Goal: Task Accomplishment & Management: Use online tool/utility

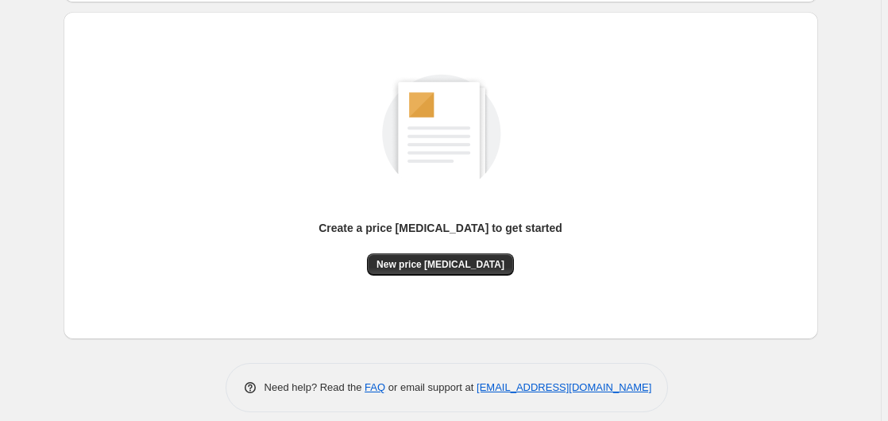
scroll to position [174, 0]
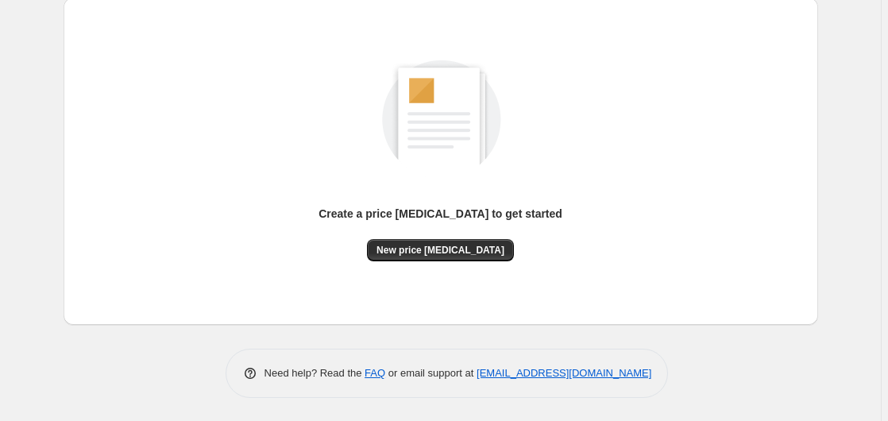
click at [411, 267] on div "Create a price [MEDICAL_DATA] to get started New price [MEDICAL_DATA]" at bounding box center [440, 161] width 729 height 302
click at [417, 253] on span "New price [MEDICAL_DATA]" at bounding box center [440, 250] width 128 height 13
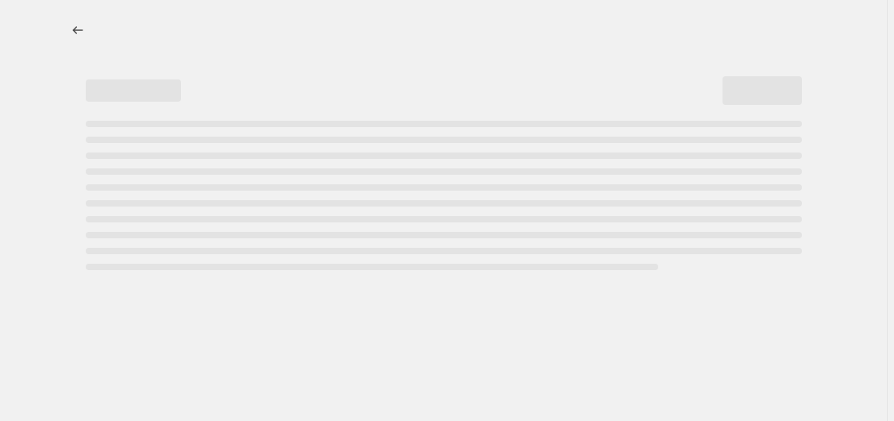
select select "percentage"
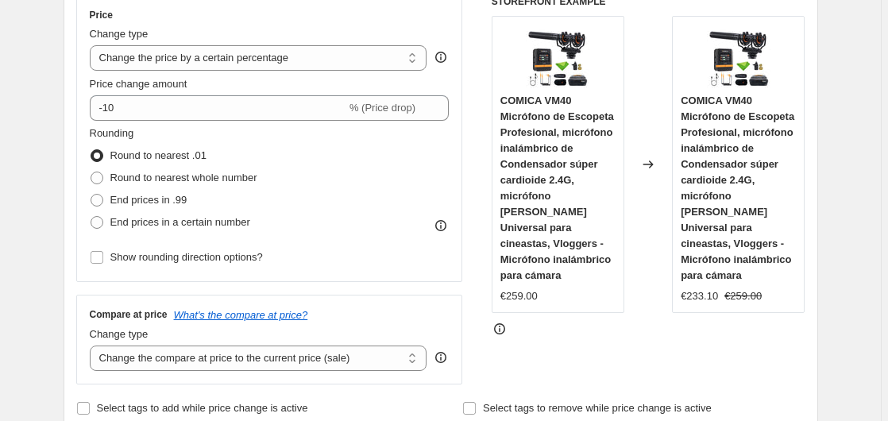
scroll to position [243, 0]
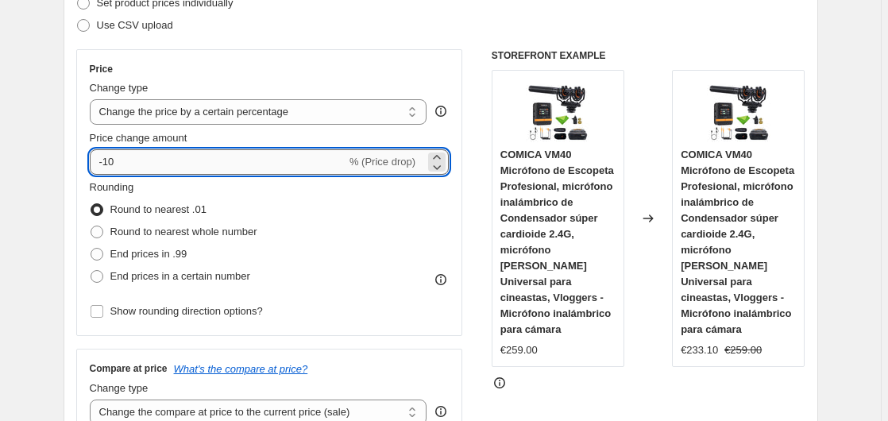
click at [172, 155] on input "-10" at bounding box center [218, 161] width 257 height 25
type input "-1"
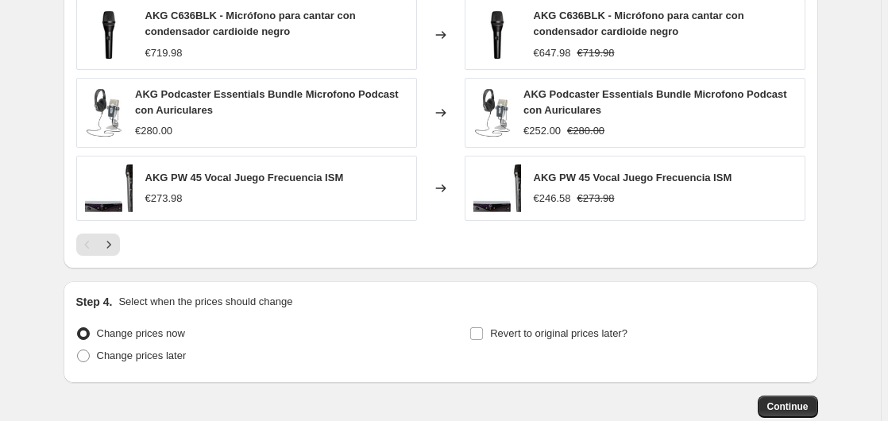
scroll to position [1230, 0]
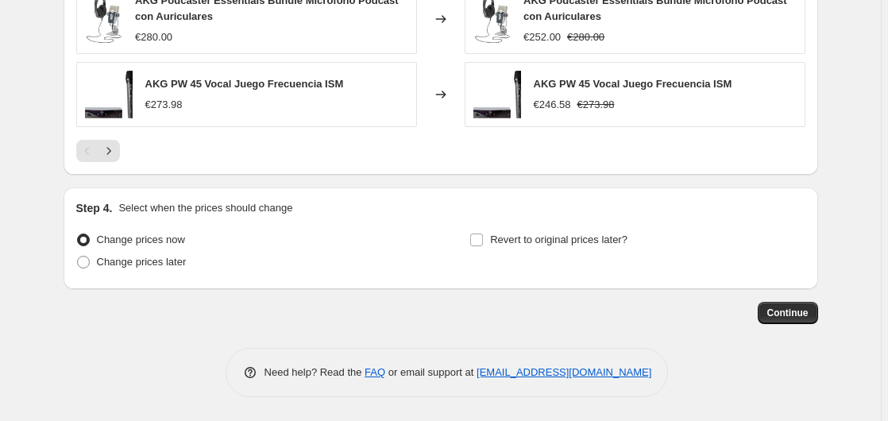
type input "-35"
click at [762, 309] on div "Continue" at bounding box center [441, 313] width 755 height 22
click at [764, 311] on button "Continue" at bounding box center [788, 313] width 60 height 22
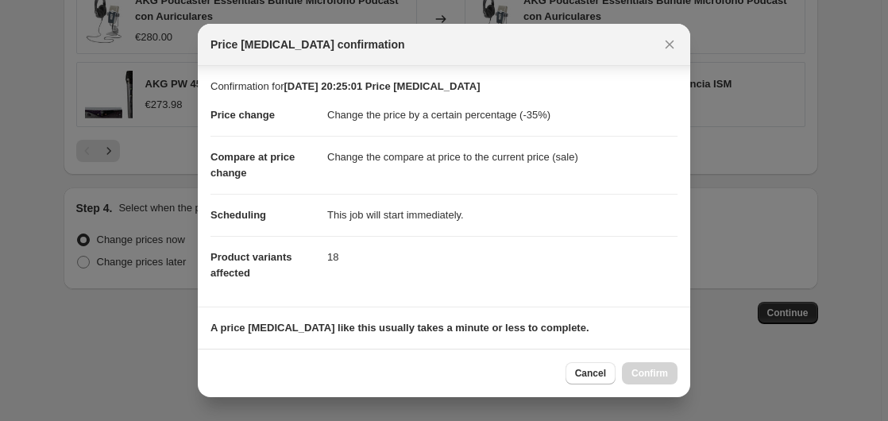
scroll to position [251, 0]
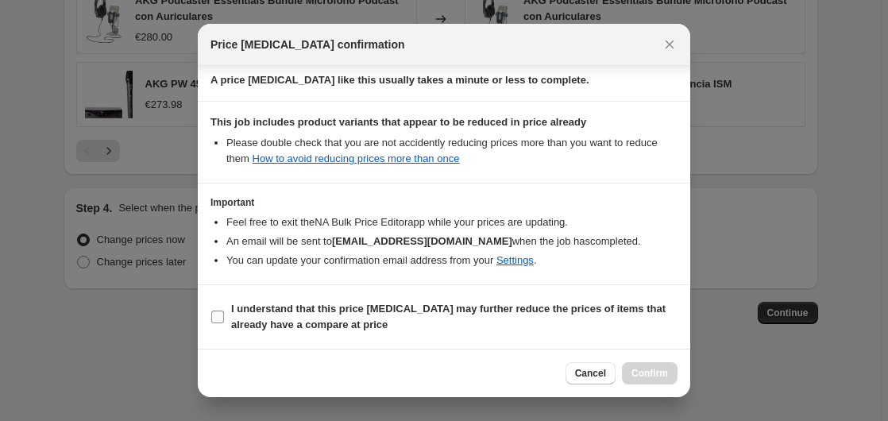
click at [289, 316] on span "I understand that this price change job may further reduce the prices of items …" at bounding box center [454, 317] width 446 height 32
click at [224, 316] on input "I understand that this price change job may further reduce the prices of items …" at bounding box center [217, 317] width 13 height 13
checkbox input "true"
click at [674, 385] on div "Cancel Confirm" at bounding box center [444, 373] width 492 height 48
click at [653, 369] on span "Confirm" at bounding box center [649, 373] width 37 height 13
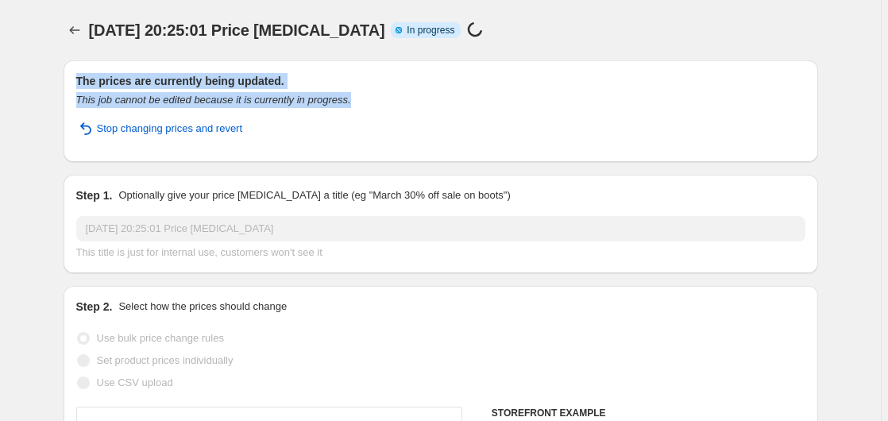
drag, startPoint x: 77, startPoint y: 82, endPoint x: 367, endPoint y: 106, distance: 290.9
click at [367, 106] on div "The prices are currently being updated. This job cannot be edited because it is…" at bounding box center [441, 111] width 755 height 102
click at [368, 93] on div "This job cannot be edited because it is currently in progress." at bounding box center [440, 100] width 729 height 16
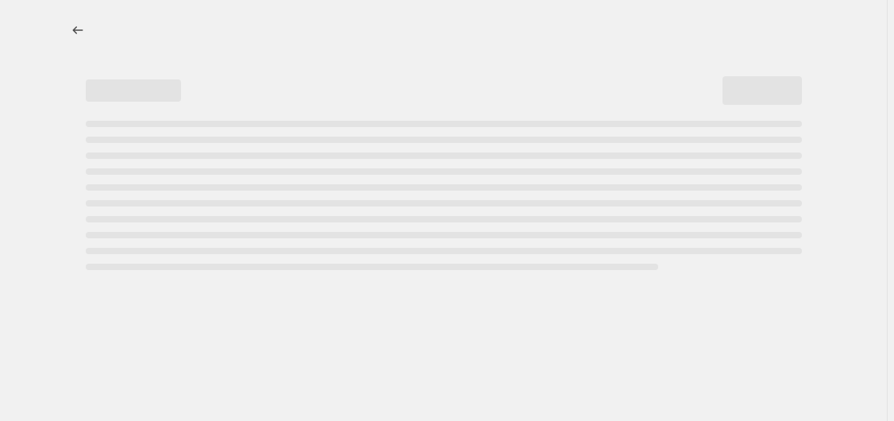
select select "percentage"
